Goal: Transaction & Acquisition: Purchase product/service

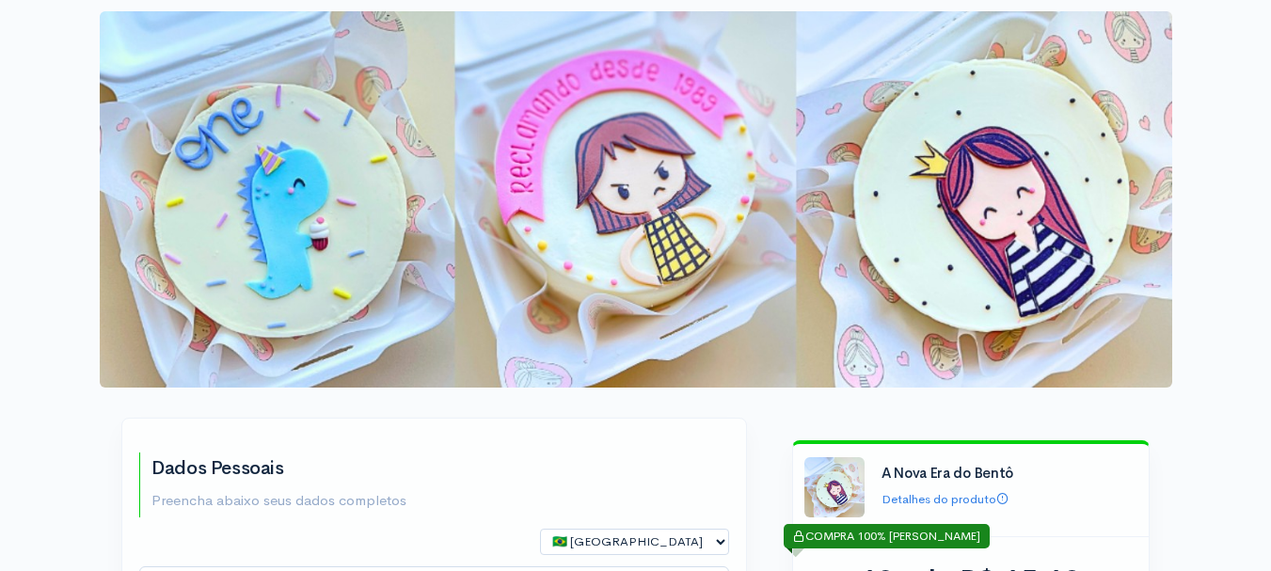
type input "[PERSON_NAME]"
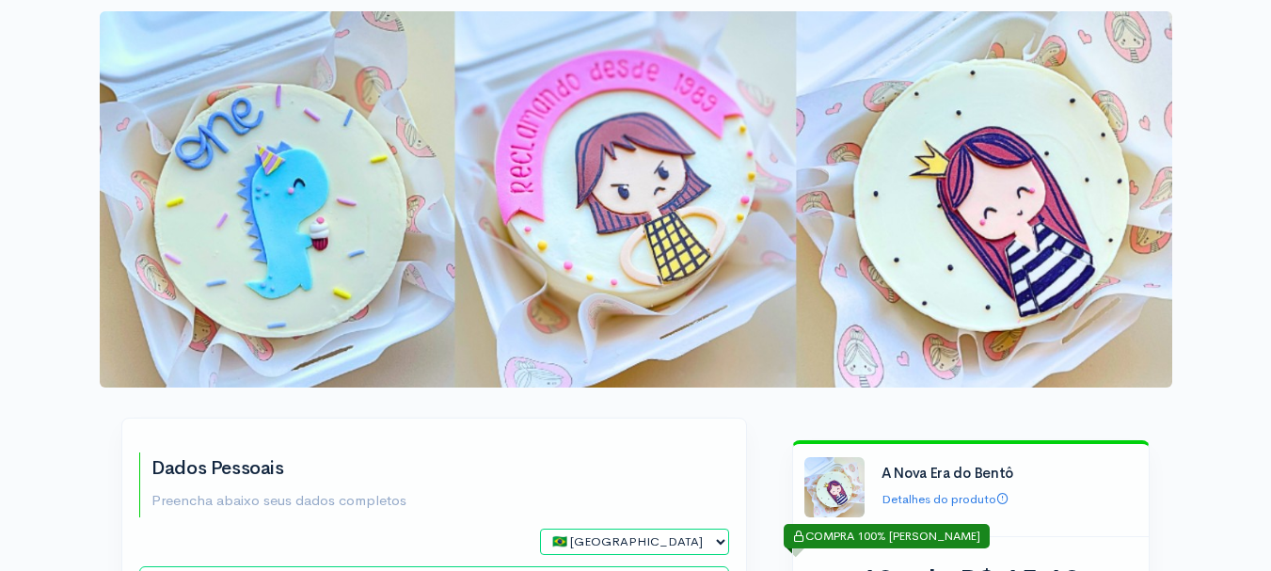
select select "SP"
type input "[EMAIL_ADDRESS][DOMAIN_NAME]"
type input "[PHONE_NUMBER]"
type input "345.131.018-06"
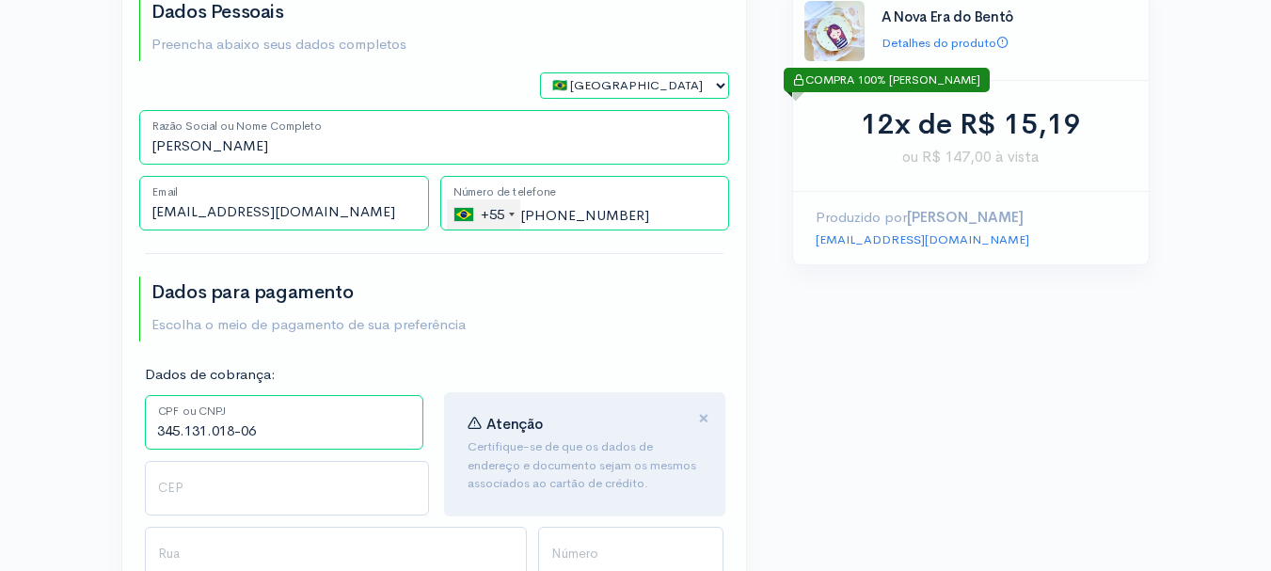
scroll to position [462, 0]
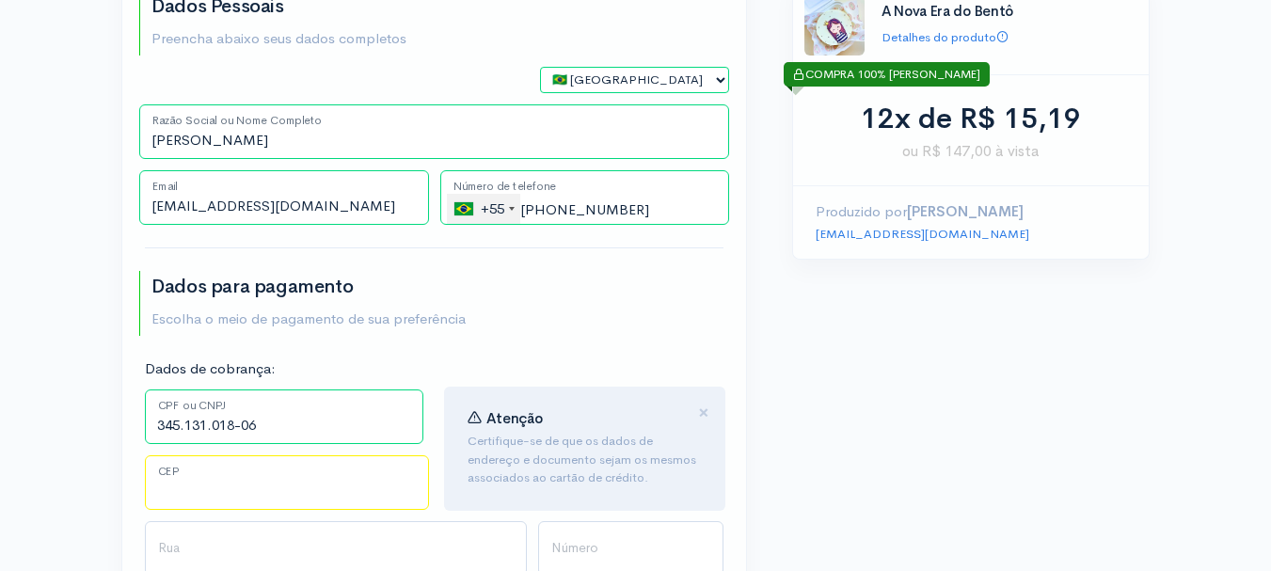
click at [244, 455] on input "CEP" at bounding box center [287, 482] width 284 height 55
click at [241, 455] on input "CEP" at bounding box center [287, 482] width 284 height 55
type input "05359001"
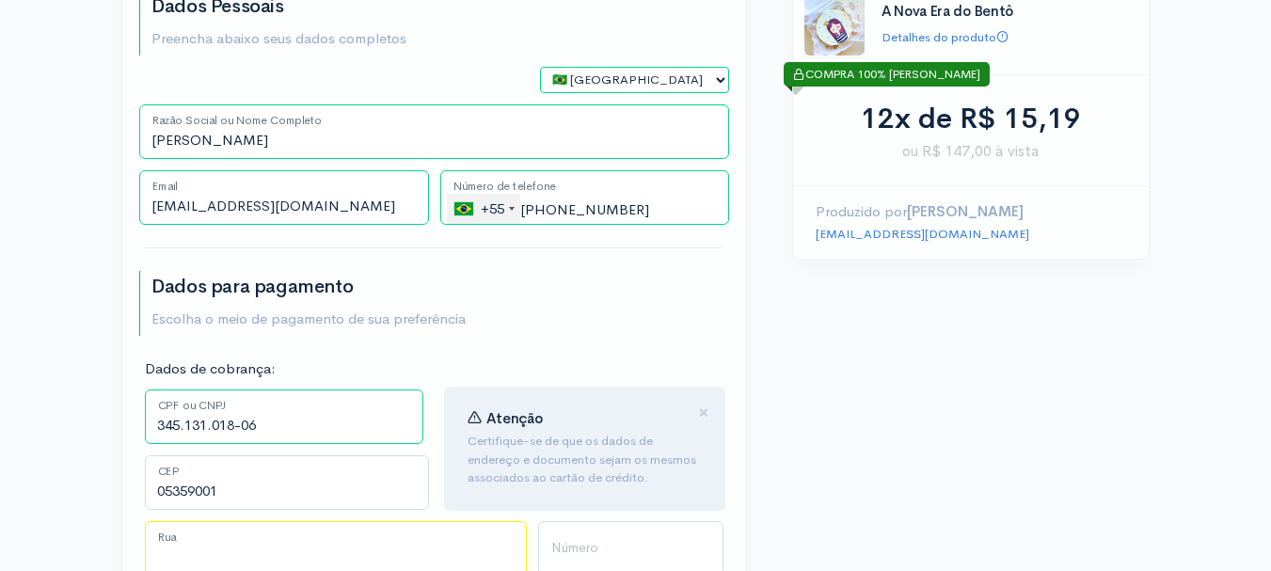
click at [461, 521] on input "Rua" at bounding box center [336, 548] width 382 height 55
type input "[GEOGRAPHIC_DATA]"
type input "Vila Butantã"
type input "[GEOGRAPHIC_DATA]"
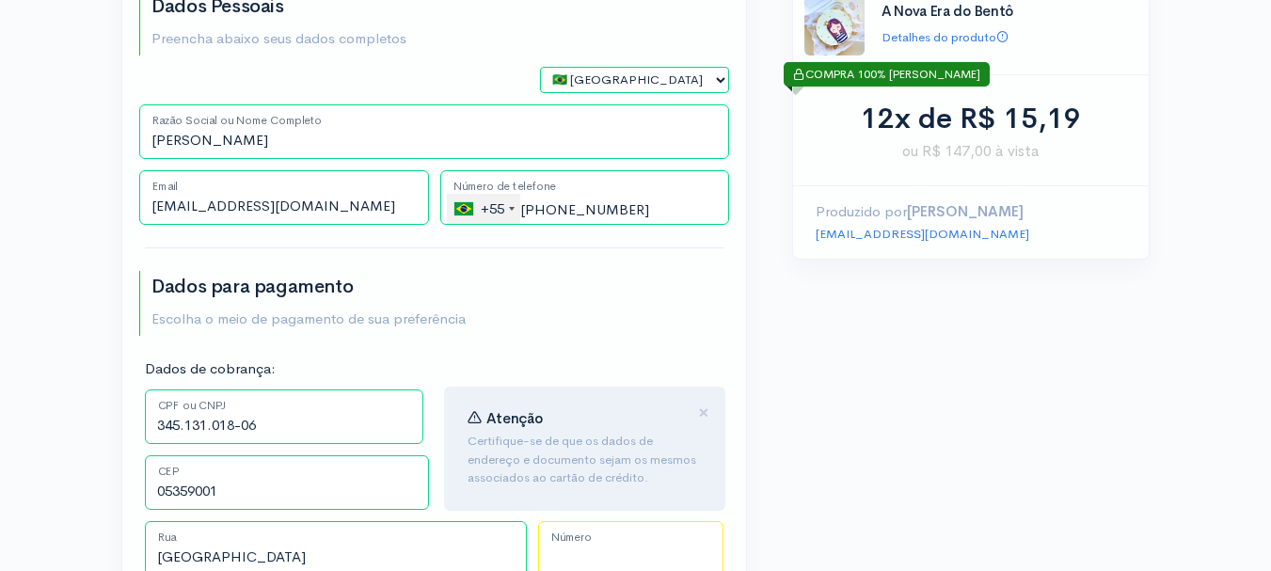
click at [592, 521] on input "Número" at bounding box center [630, 548] width 185 height 55
type input "647"
type input "a"
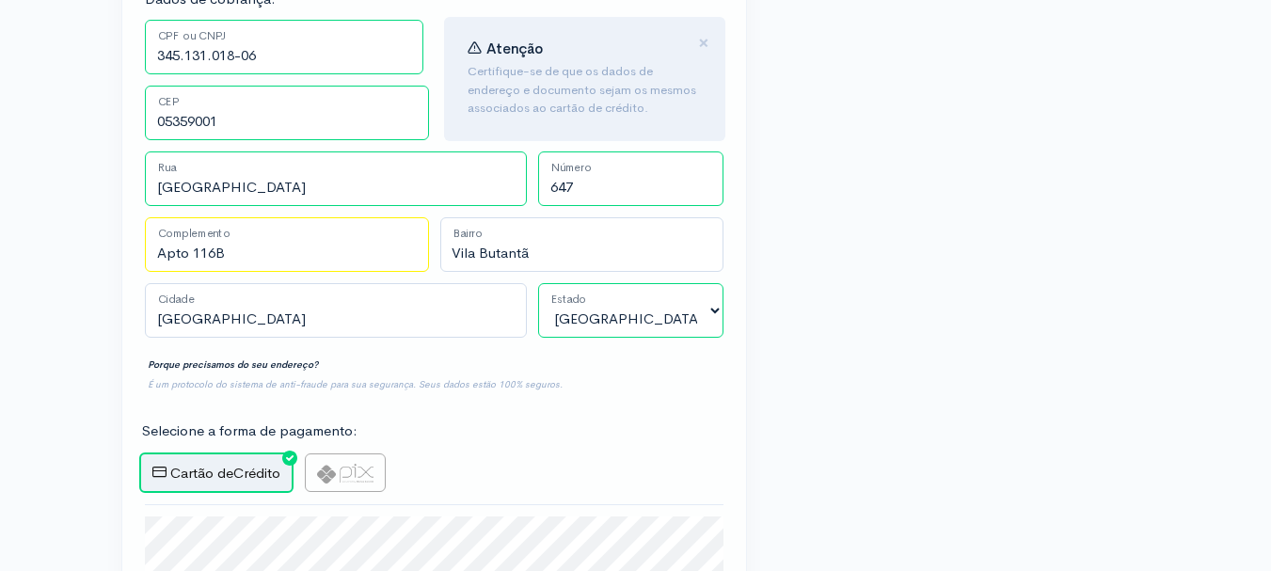
scroll to position [842, 0]
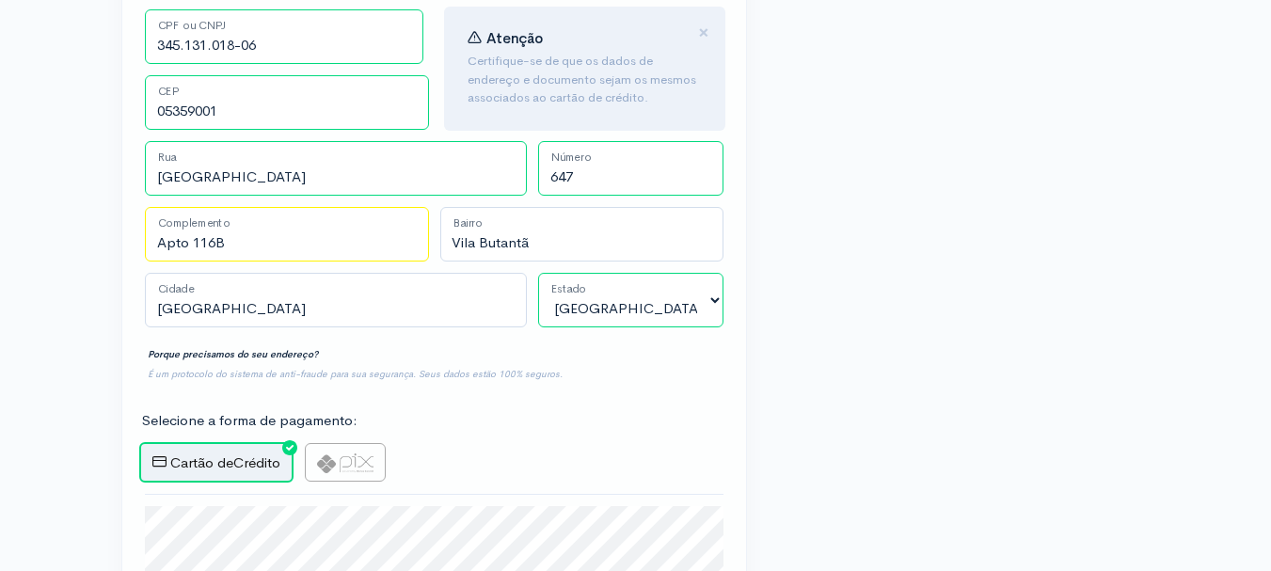
type input "Apto 116B"
click at [369, 453] on img at bounding box center [345, 463] width 56 height 20
click at [317, 443] on input "radio" at bounding box center [311, 449] width 12 height 12
radio input "true"
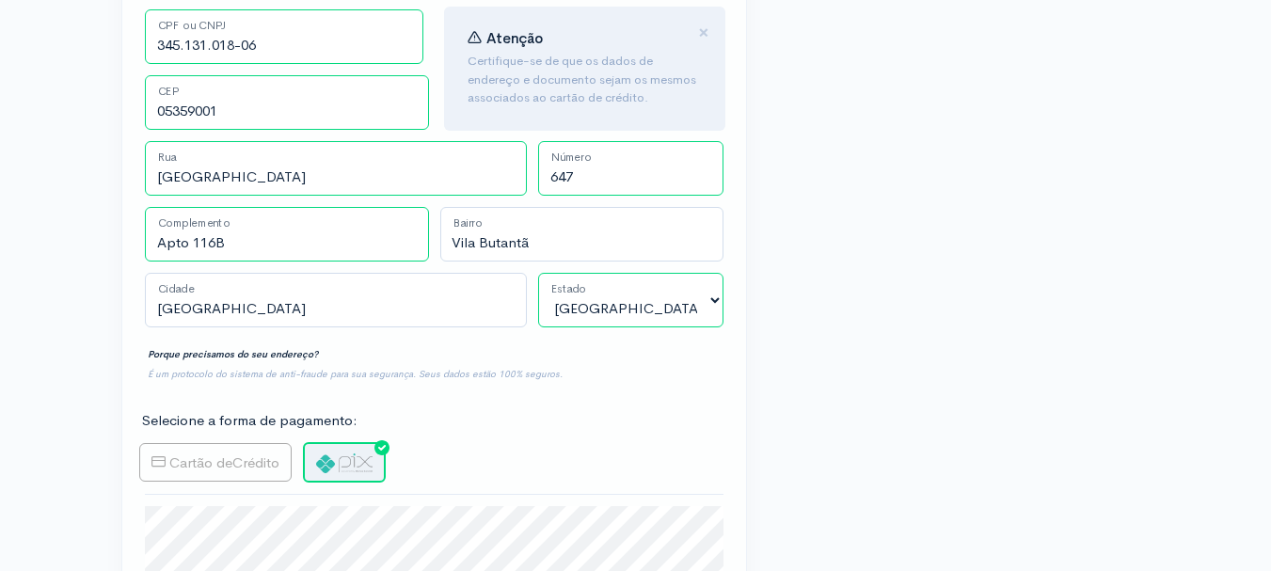
type input "Gerar PIX"
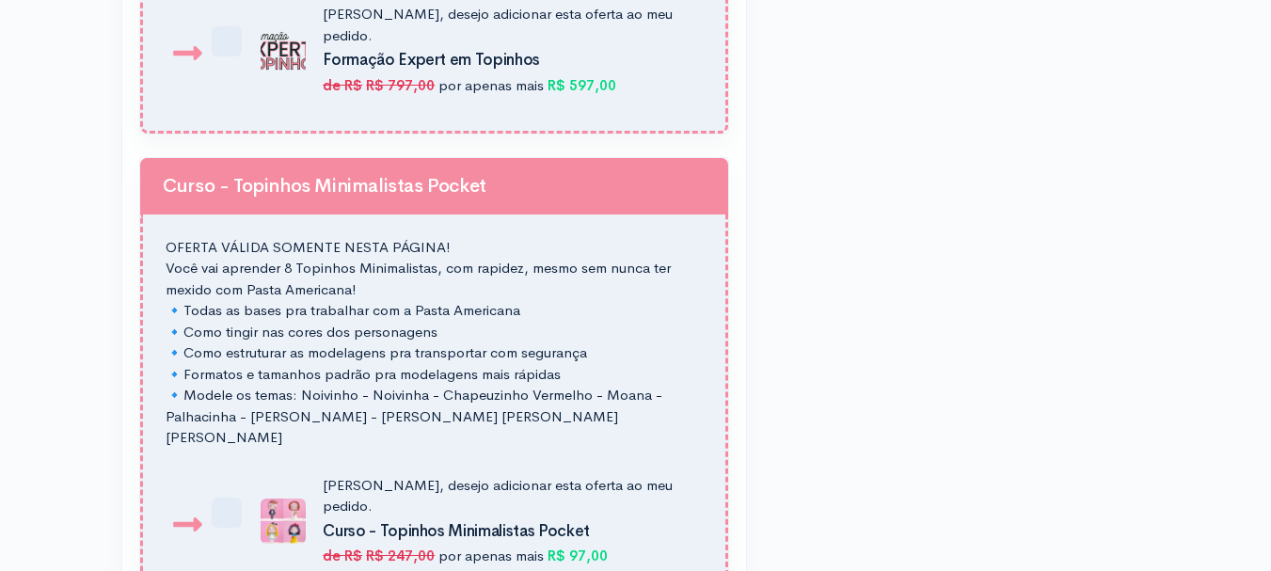
scroll to position [2045, 0]
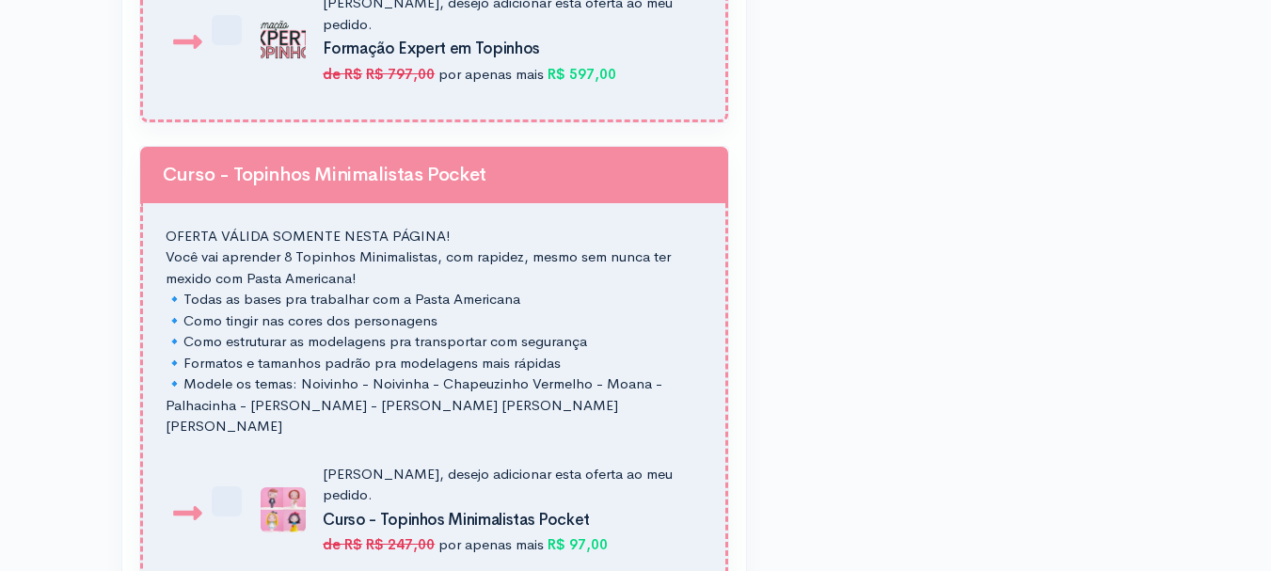
drag, startPoint x: 1259, startPoint y: 402, endPoint x: 1259, endPoint y: 420, distance: 17.9
checkbox input "true"
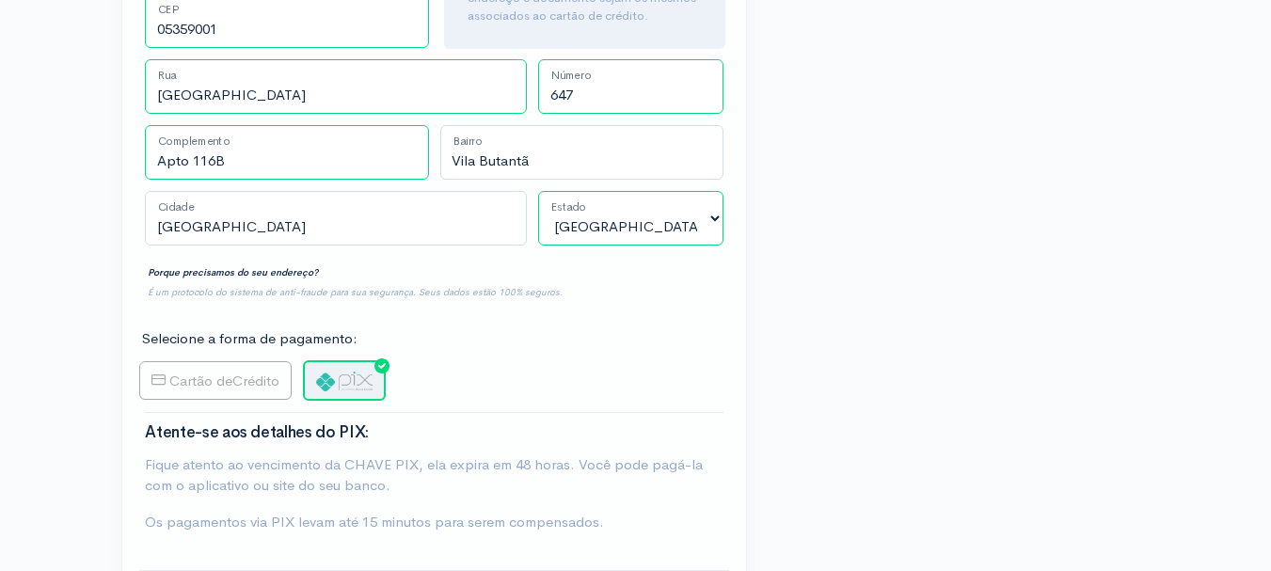
scroll to position [913, 0]
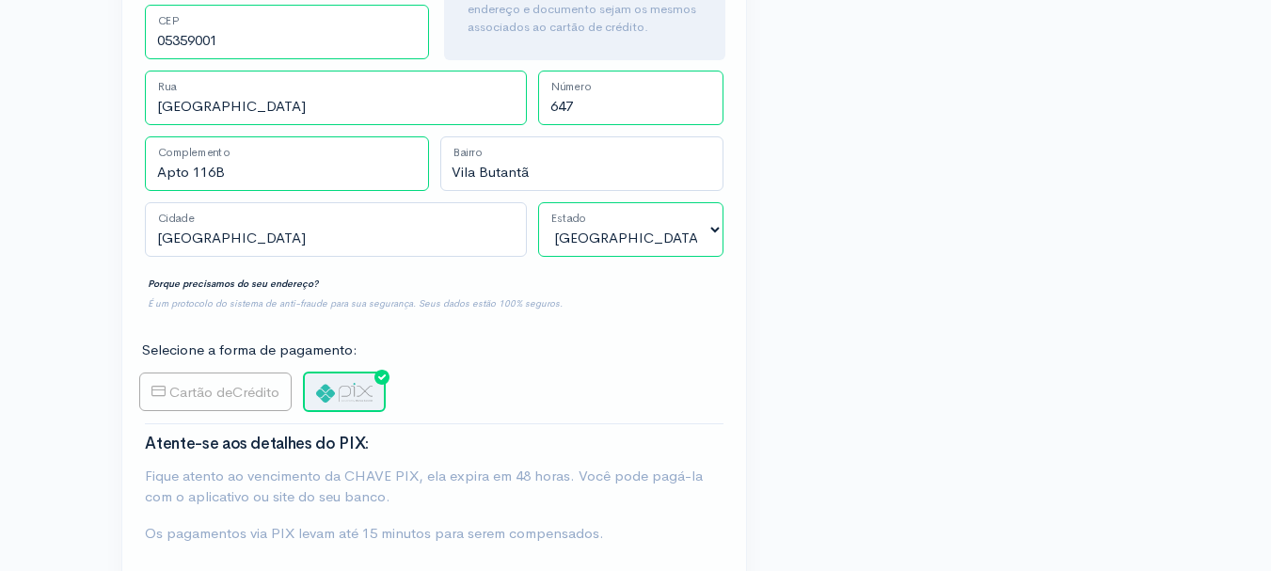
click at [204, 383] on span "Cartão de" at bounding box center [200, 392] width 63 height 18
click at [151, 373] on input "Cartão de Crédito" at bounding box center [145, 379] width 12 height 12
radio input "true"
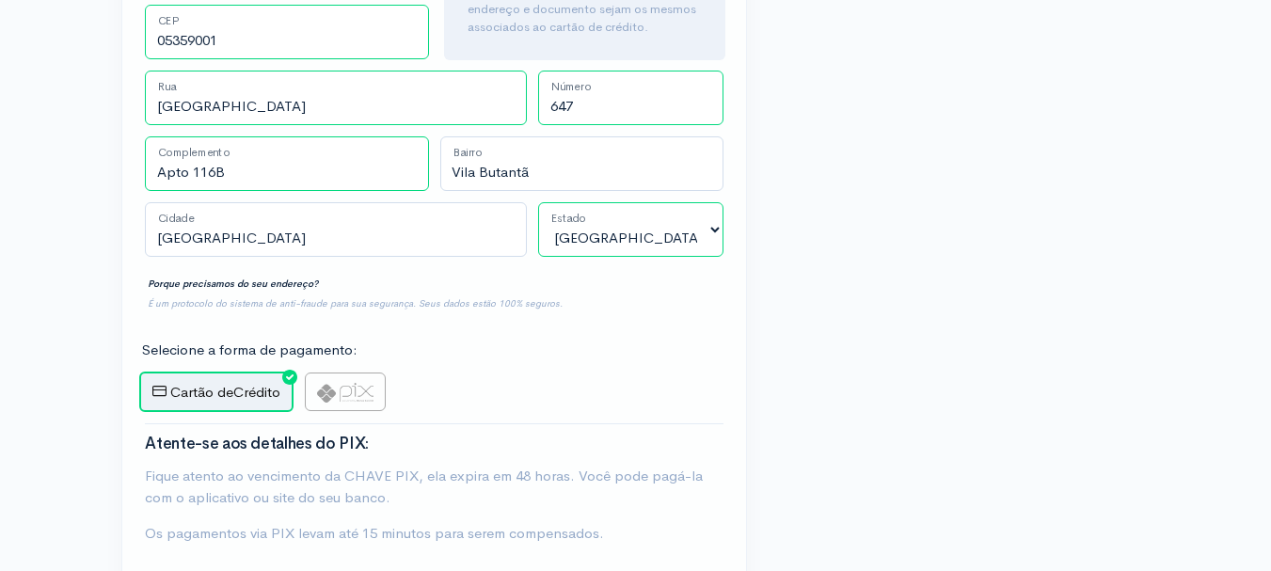
type input "Comprar Agora"
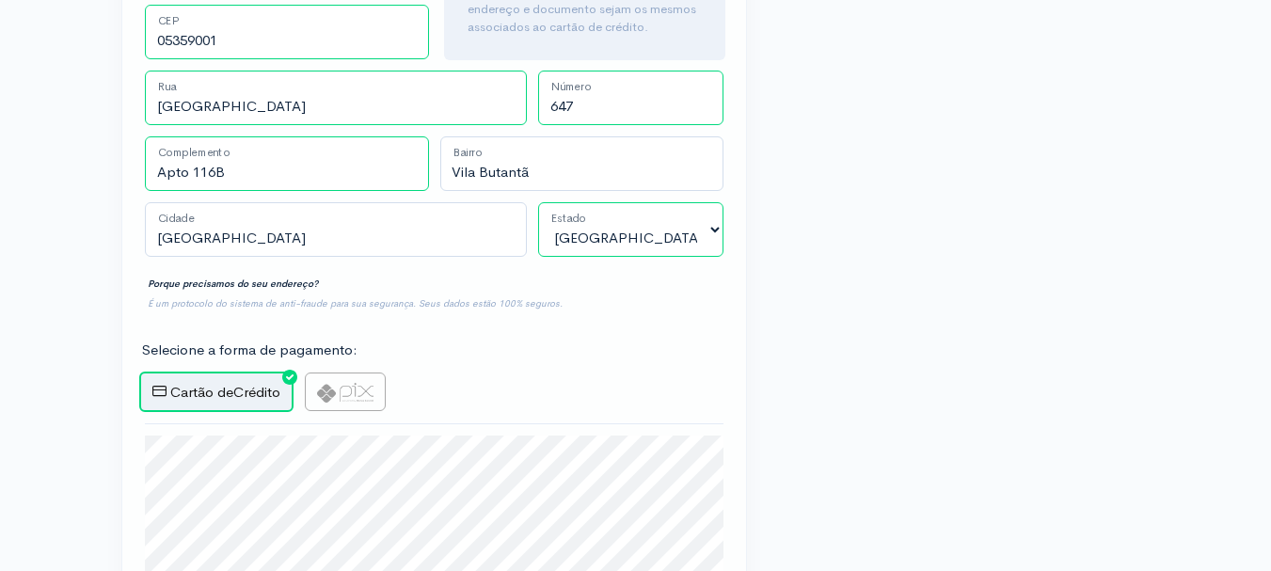
click at [350, 383] on img at bounding box center [345, 393] width 56 height 20
click at [317, 373] on input "radio" at bounding box center [311, 379] width 12 height 12
radio input "true"
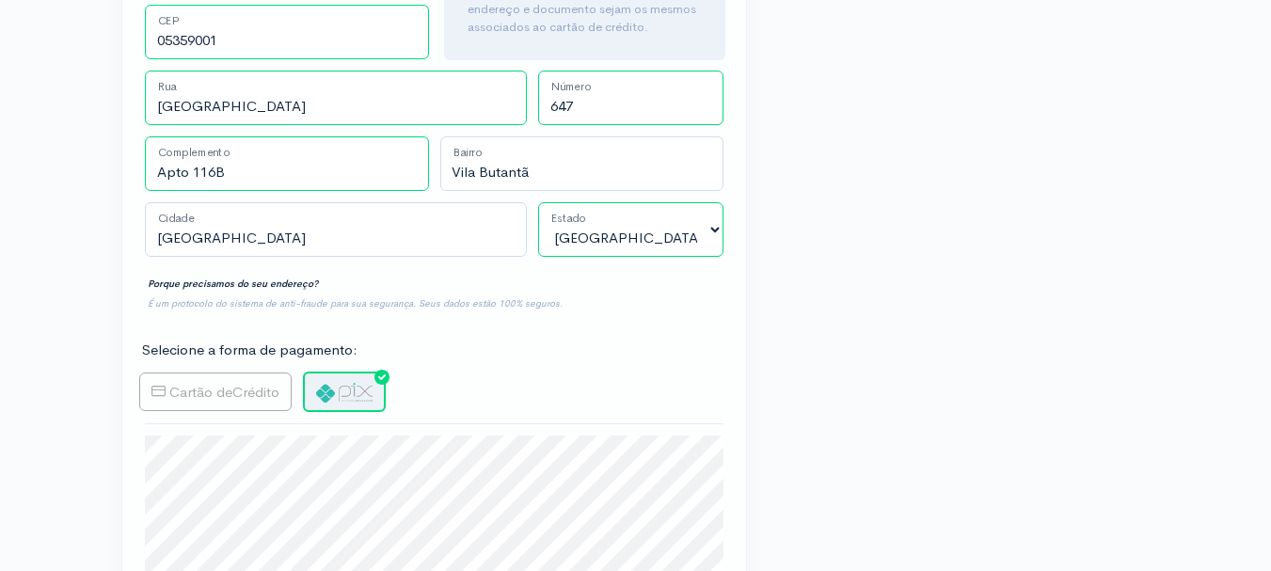
type input "Gerar PIX"
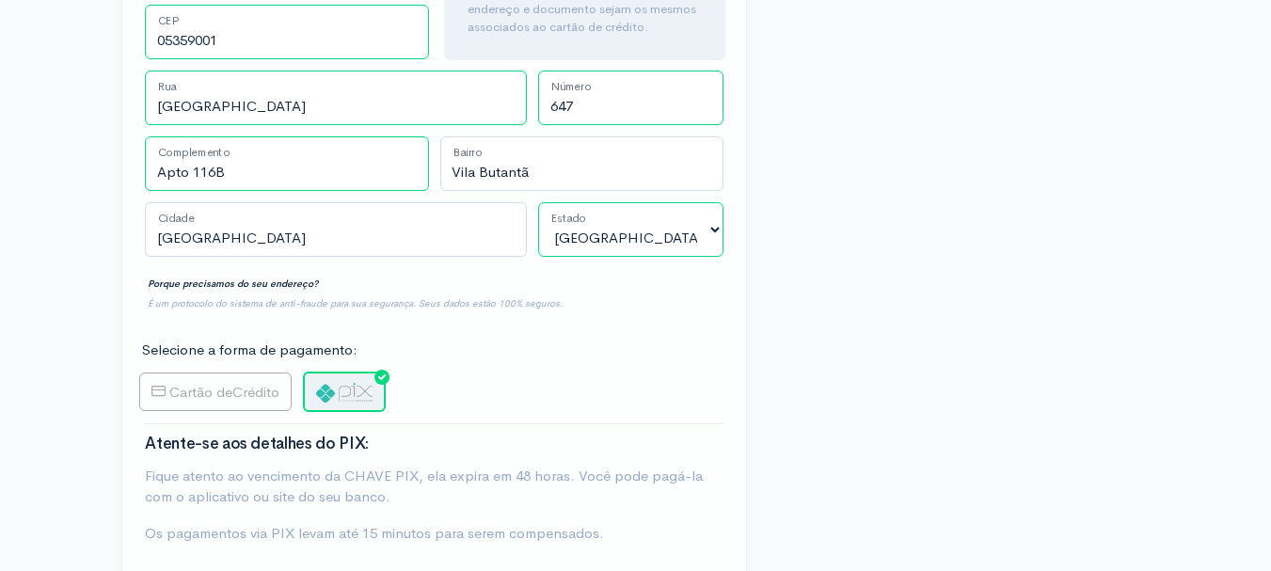
click at [229, 383] on span "Cartão de" at bounding box center [200, 392] width 63 height 18
click at [151, 373] on input "Cartão de Crédito" at bounding box center [145, 379] width 12 height 12
radio input "true"
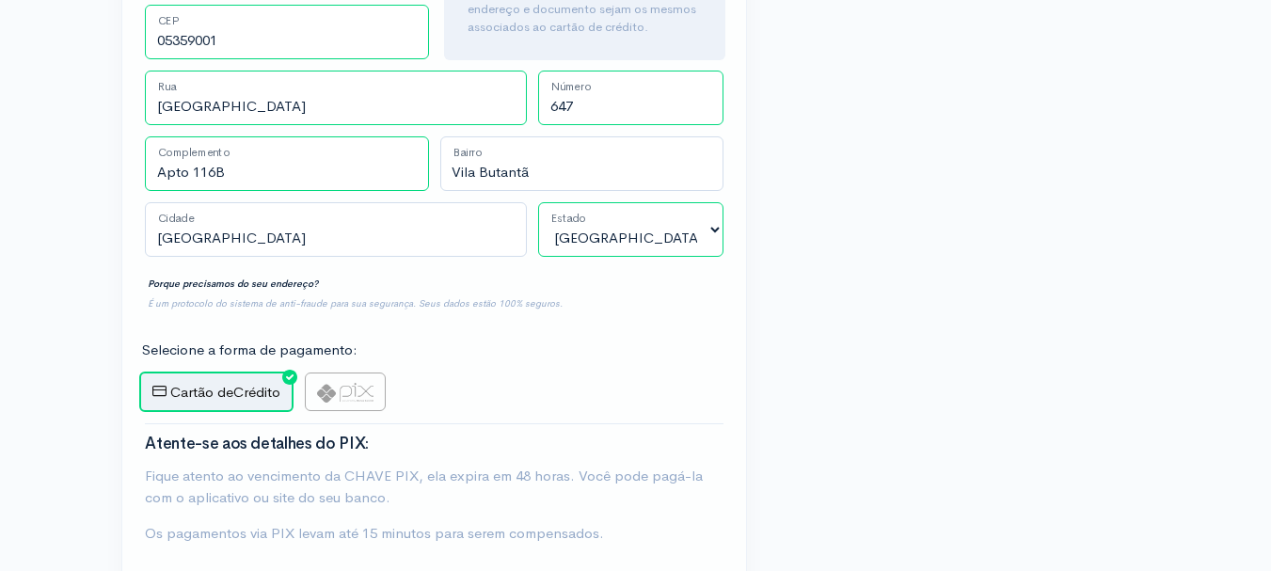
type input "Comprar Agora"
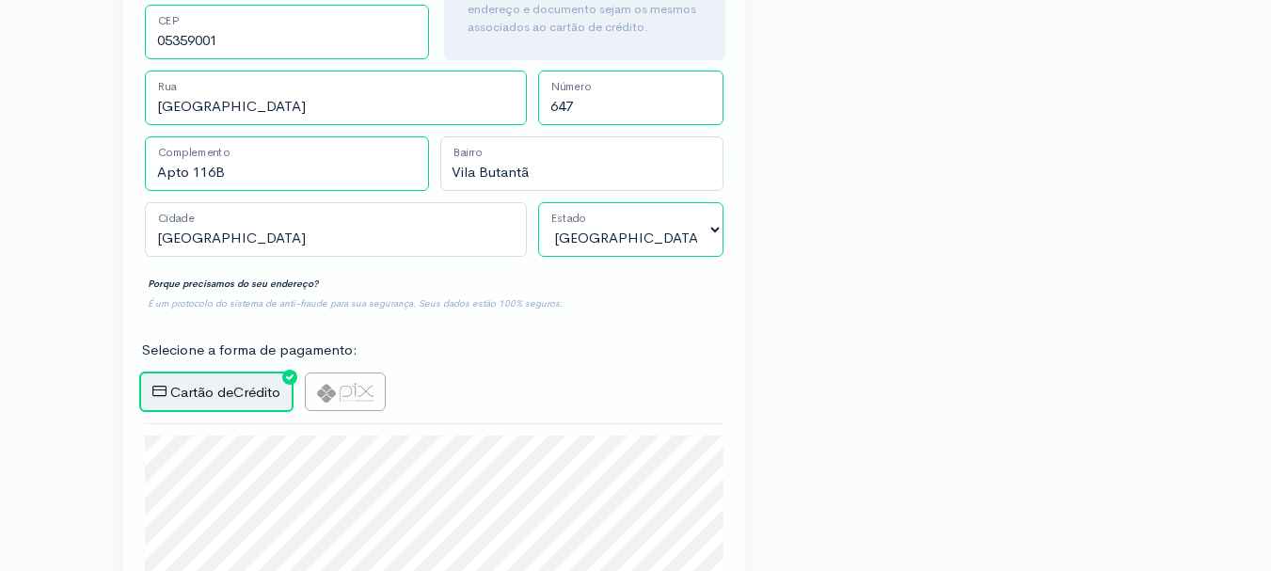
click at [327, 383] on img at bounding box center [345, 393] width 56 height 20
click at [317, 373] on input "radio" at bounding box center [311, 379] width 12 height 12
radio input "true"
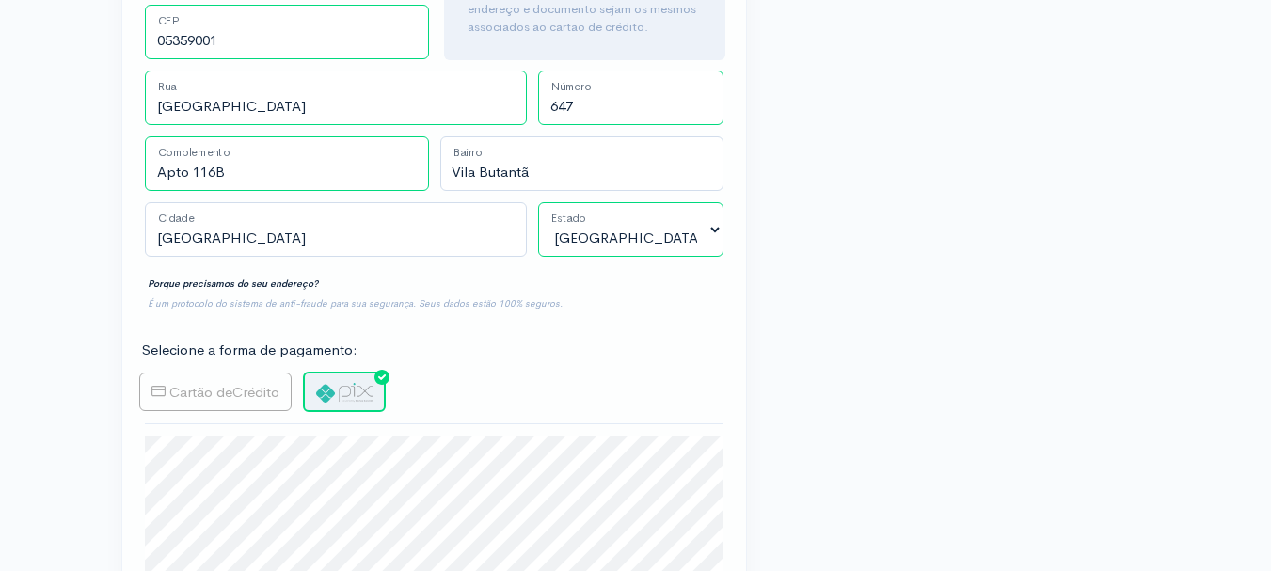
type input "Gerar PIX"
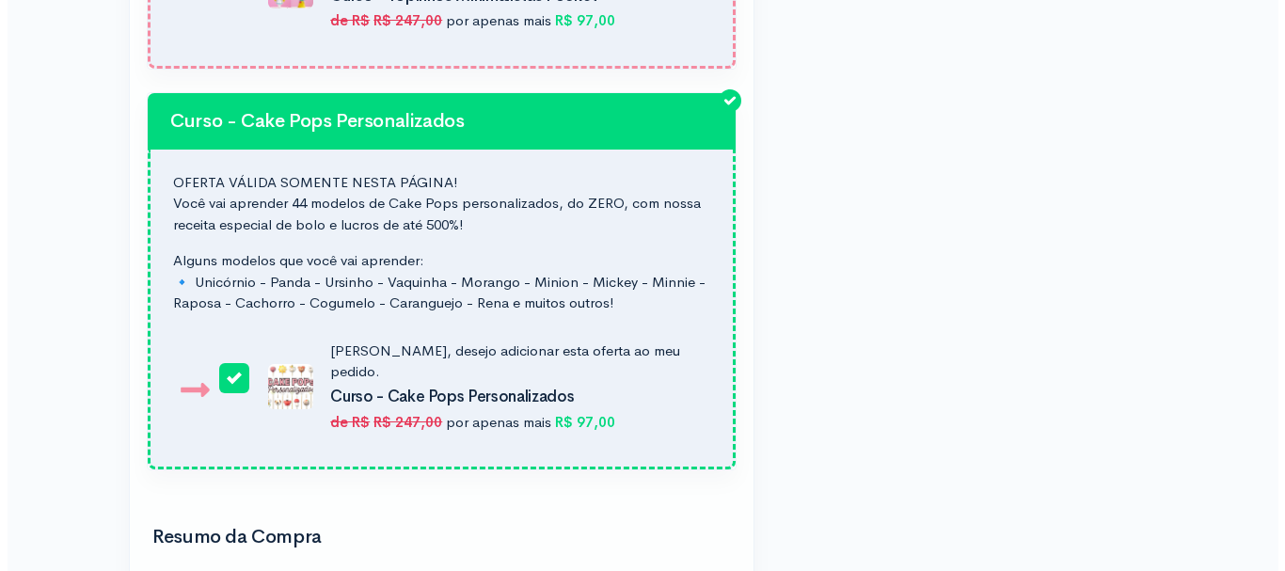
scroll to position [2586, 0]
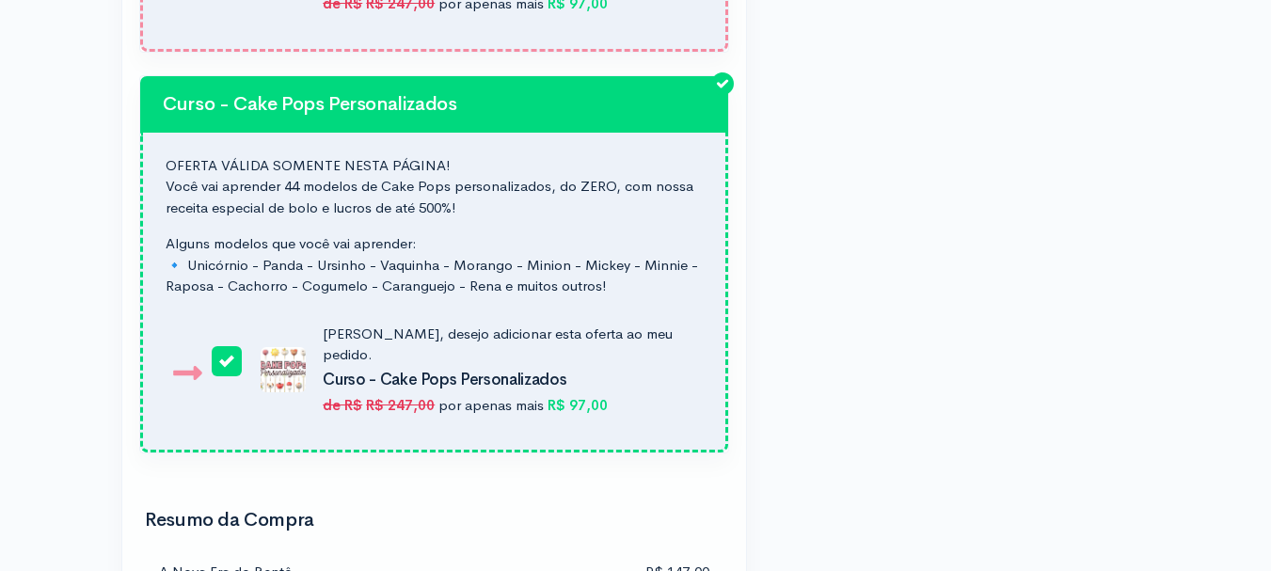
drag, startPoint x: 419, startPoint y: 350, endPoint x: 431, endPoint y: 353, distance: 12.6
